Goal: Information Seeking & Learning: Learn about a topic

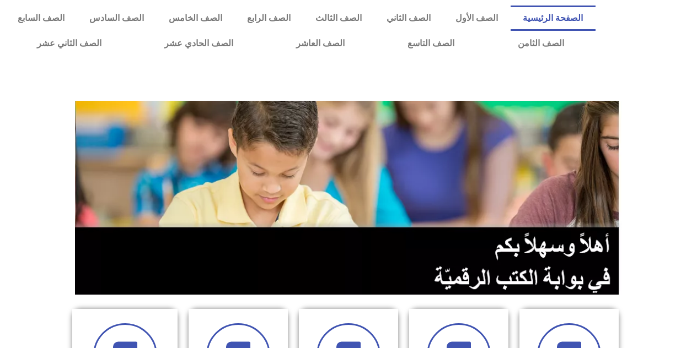
drag, startPoint x: 682, startPoint y: 199, endPoint x: 684, endPoint y: 105, distance: 93.7
click at [684, 105] on section at bounding box center [348, 198] width 697 height 211
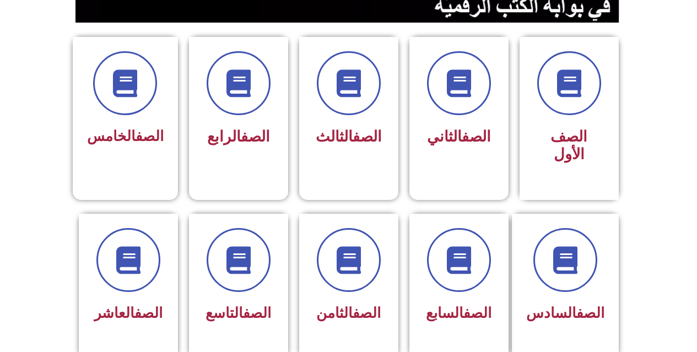
scroll to position [284, 0]
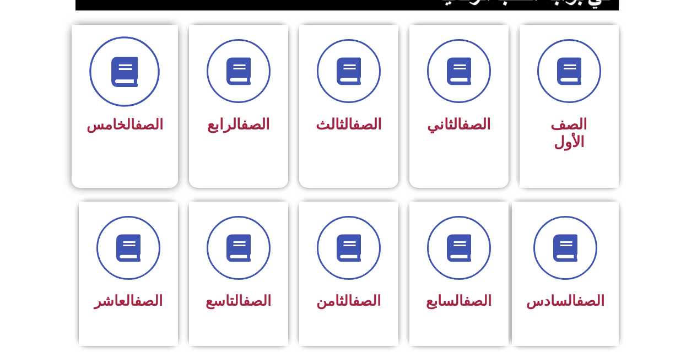
click at [149, 67] on span at bounding box center [124, 71] width 71 height 71
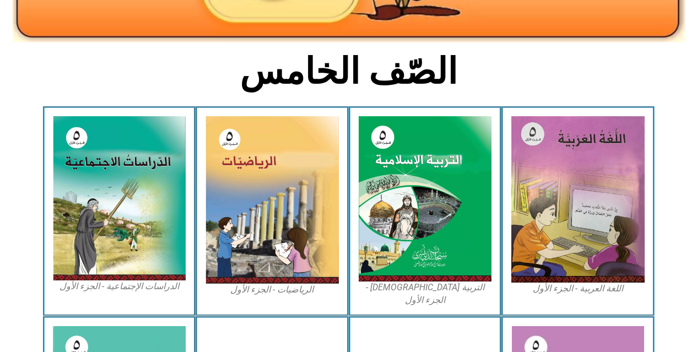
scroll to position [257, 0]
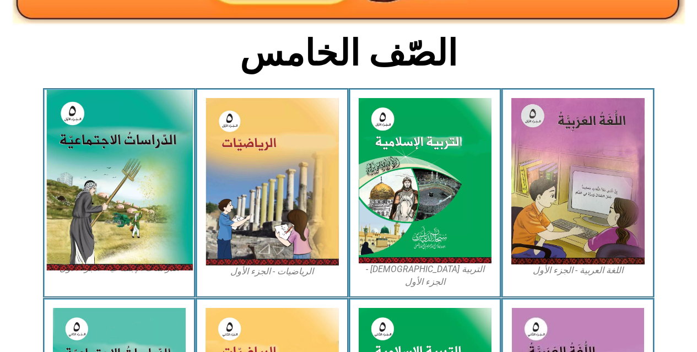
click at [109, 165] on img at bounding box center [119, 180] width 147 height 181
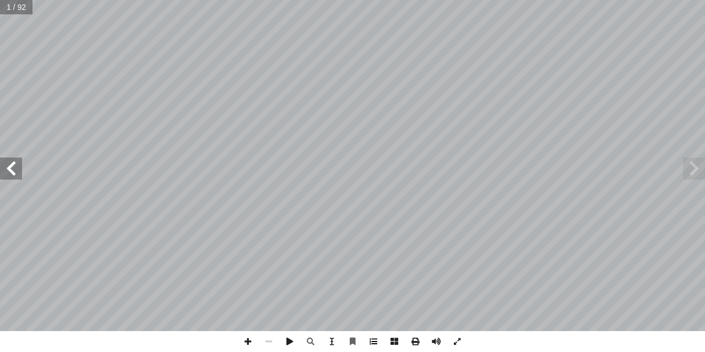
click at [375, 336] on span at bounding box center [373, 341] width 21 height 21
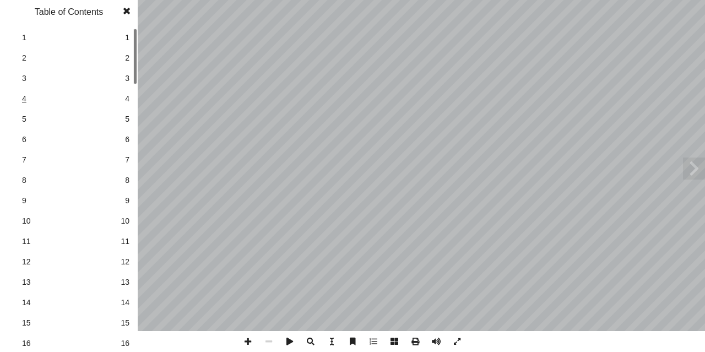
click at [103, 95] on span "4" at bounding box center [69, 99] width 94 height 12
click at [123, 12] on span at bounding box center [127, 11] width 20 height 22
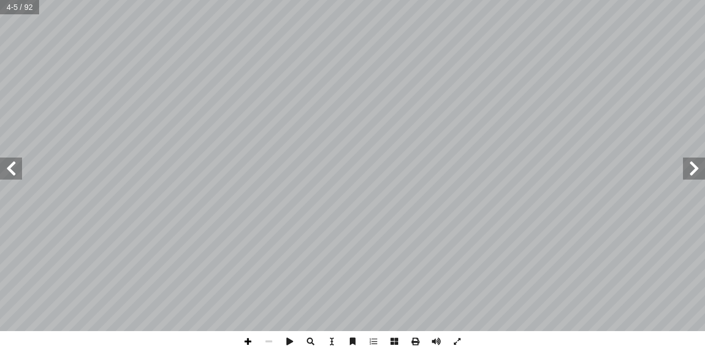
click at [247, 340] on span at bounding box center [248, 341] width 21 height 21
click at [364, 347] on div "مقدمة ، ّ ساســي أ �ل� ِ لخامــس � ِّ ــف ّ للص ِ ــة ّ جتماعي � ل� ِ ســات ر� …" at bounding box center [352, 176] width 705 height 352
